Goal: Transaction & Acquisition: Purchase product/service

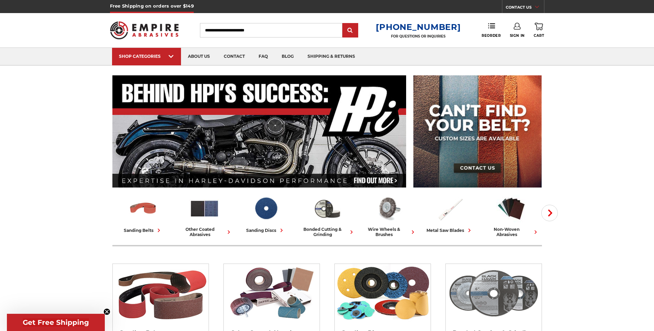
click at [467, 290] on img at bounding box center [494, 293] width 96 height 59
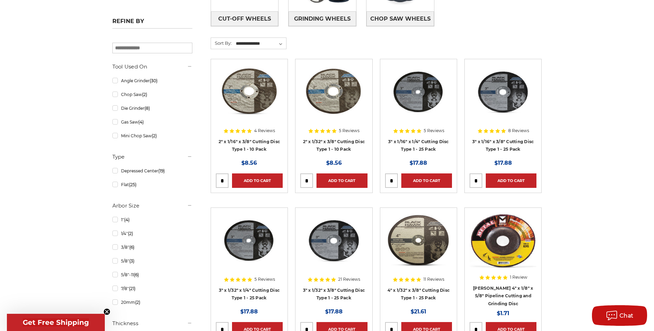
drag, startPoint x: 311, startPoint y: 177, endPoint x: 302, endPoint y: 179, distance: 8.8
click at [302, 179] on input "tel" at bounding box center [306, 181] width 12 height 14
drag, startPoint x: 302, startPoint y: 179, endPoint x: 317, endPoint y: 180, distance: 14.8
click at [317, 180] on div "Add to Cart" at bounding box center [333, 179] width 67 height 18
drag, startPoint x: 308, startPoint y: 174, endPoint x: 302, endPoint y: 182, distance: 9.6
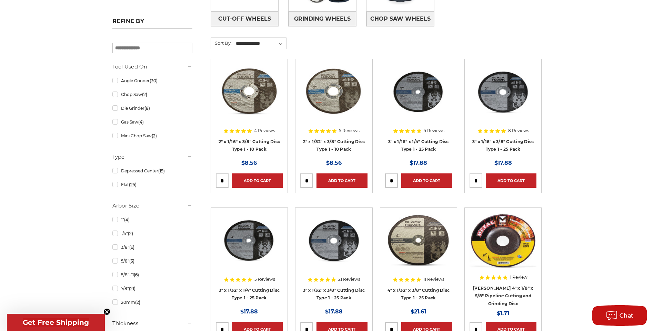
click at [302, 182] on input "tel" at bounding box center [306, 181] width 12 height 14
click at [305, 181] on input "tel" at bounding box center [306, 181] width 12 height 14
drag, startPoint x: 305, startPoint y: 181, endPoint x: 313, endPoint y: 181, distance: 7.2
click at [313, 181] on input "tel" at bounding box center [306, 181] width 12 height 14
type input "**"
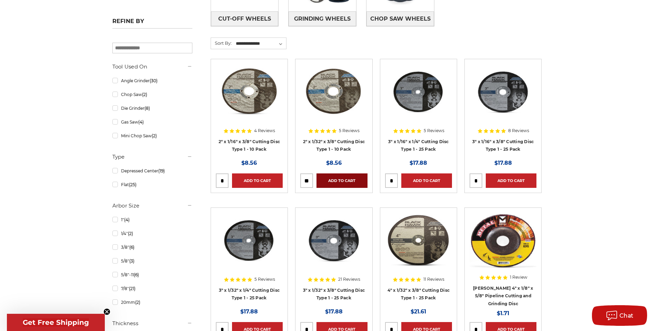
click at [332, 182] on link "Add to Cart" at bounding box center [341, 181] width 51 height 14
click at [354, 181] on link "Added to Cart" at bounding box center [341, 181] width 51 height 14
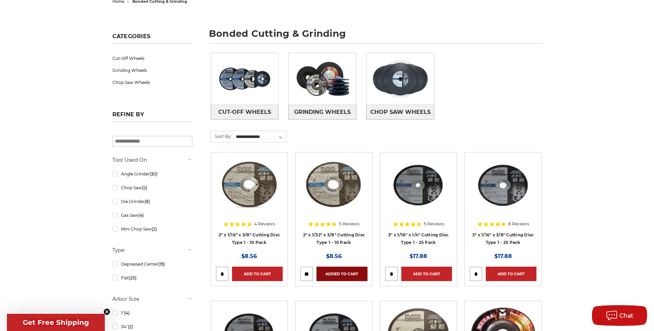
scroll to position [115, 0]
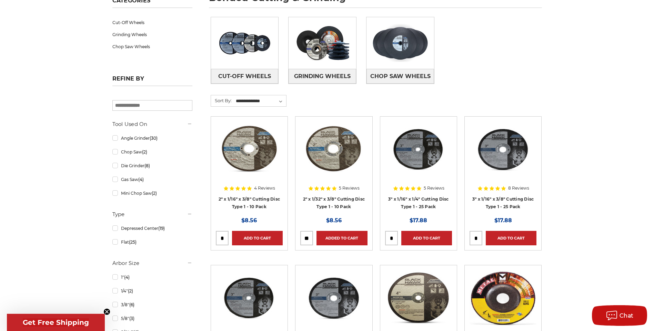
click at [311, 169] on img at bounding box center [333, 149] width 67 height 55
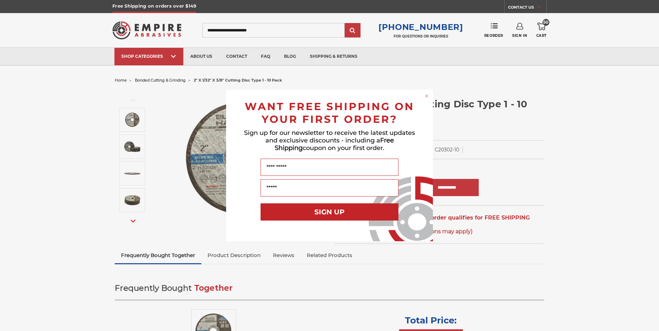
drag, startPoint x: 392, startPoint y: 191, endPoint x: 387, endPoint y: 190, distance: 5.2
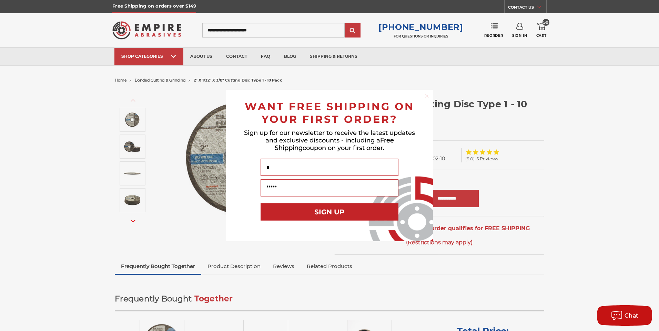
type input "*"
click at [429, 98] on circle "Close dialog" at bounding box center [426, 96] width 7 height 7
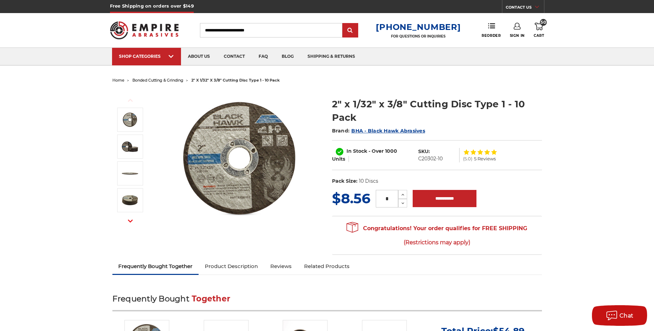
drag, startPoint x: 371, startPoint y: 201, endPoint x: 365, endPoint y: 201, distance: 6.5
click at [365, 201] on div "MSRP: Was: Now: $8.56 (You save ) * Increase Quantity: Decrease Quantity:" at bounding box center [437, 199] width 210 height 20
type input "**"
click at [431, 199] on input "**********" at bounding box center [444, 198] width 64 height 17
type input "**********"
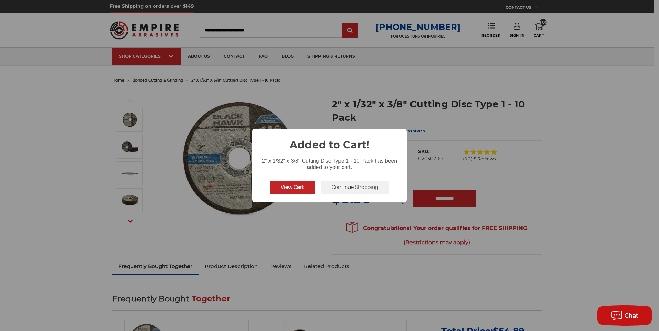
click at [350, 191] on button "Continue Shopping" at bounding box center [354, 187] width 69 height 13
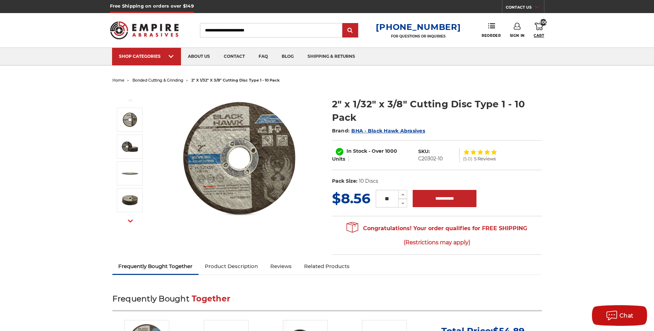
click at [537, 34] on span "Cart" at bounding box center [538, 35] width 10 height 4
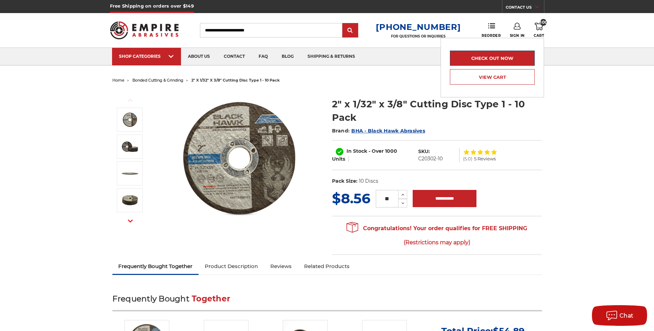
click at [505, 61] on link "Check out now" at bounding box center [492, 58] width 85 height 15
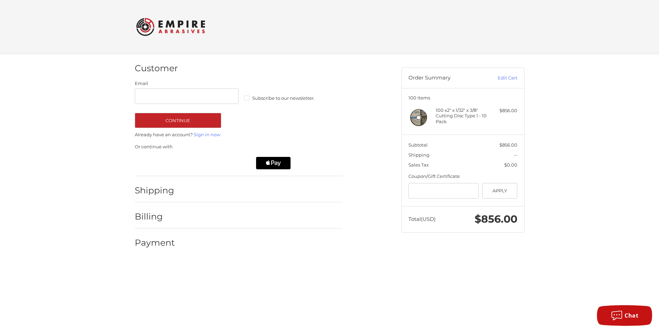
click at [433, 109] on figure at bounding box center [421, 118] width 27 height 21
click at [501, 78] on link "Edit Cart" at bounding box center [499, 78] width 35 height 7
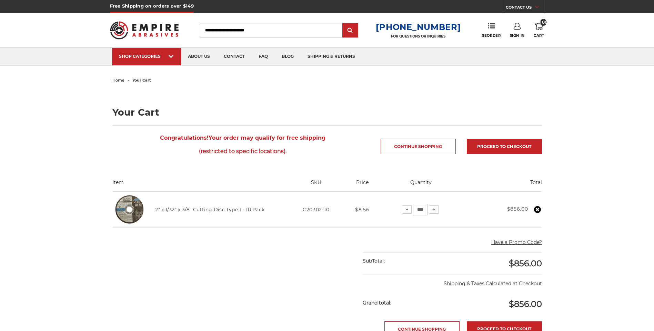
drag, startPoint x: 417, startPoint y: 212, endPoint x: 446, endPoint y: 217, distance: 29.4
click at [446, 217] on td "Quantity: Decrease Quantity: *** Increase Quantity:" at bounding box center [420, 210] width 85 height 36
type input "*"
type input "**"
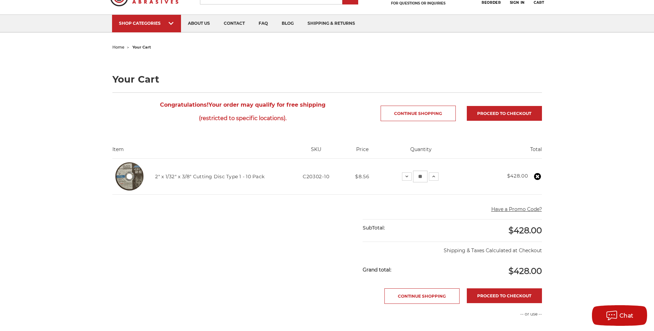
scroll to position [58, 0]
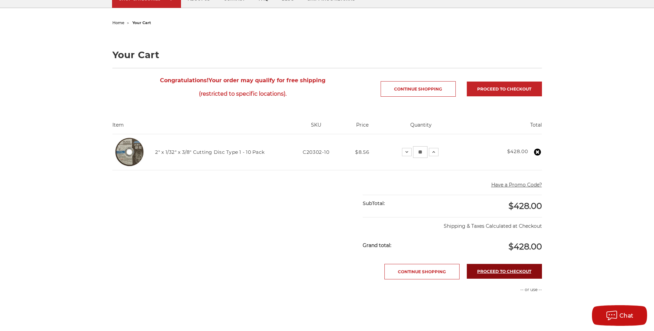
click at [498, 273] on link "Proceed to checkout" at bounding box center [504, 271] width 75 height 15
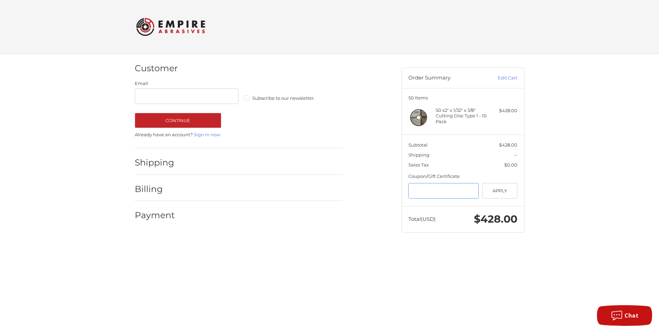
click at [433, 192] on input "Gift Certificate or Coupon Code" at bounding box center [443, 191] width 70 height 16
click at [440, 196] on input "Gift Certificate or Coupon Code" at bounding box center [443, 191] width 70 height 16
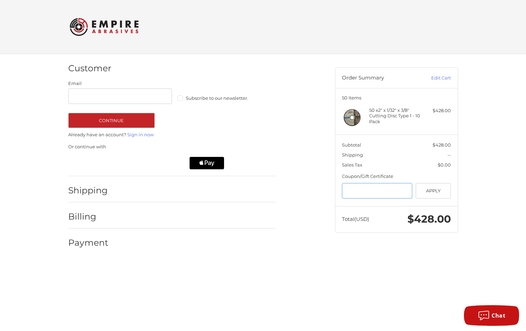
click at [376, 197] on input "Gift Certificate or Coupon Code" at bounding box center [377, 191] width 70 height 16
drag, startPoint x: 387, startPoint y: 80, endPoint x: 374, endPoint y: 90, distance: 16.5
click at [374, 90] on article "Order Summary Edit Cart 50 Items 50 x 2" x 1/32" x 3/8" Cutting Disc Type 1 - 1…" at bounding box center [396, 150] width 123 height 165
click at [384, 188] on input "Gift Certificate or Coupon Code" at bounding box center [377, 191] width 70 height 16
